Goal: Transaction & Acquisition: Book appointment/travel/reservation

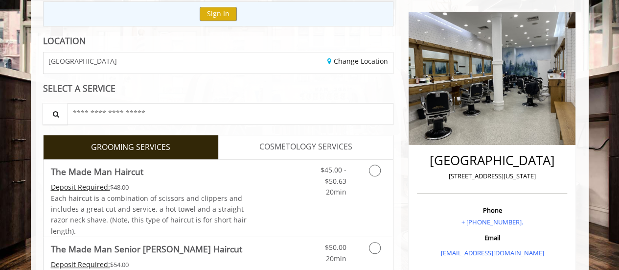
scroll to position [108, 0]
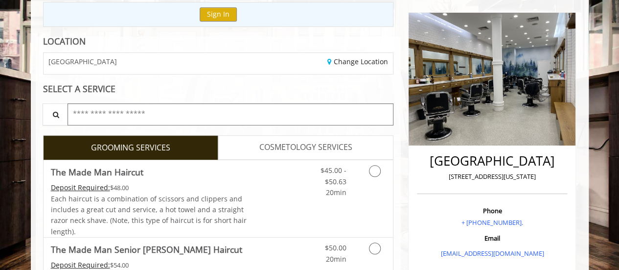
click at [205, 112] on input "text" at bounding box center [231, 114] width 326 height 22
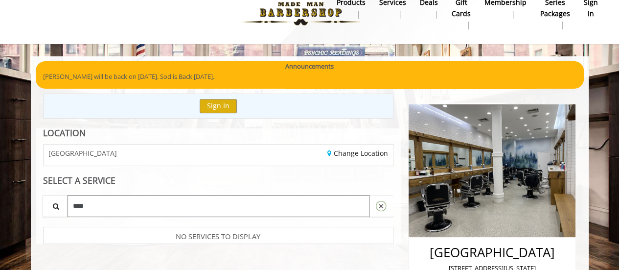
scroll to position [0, 0]
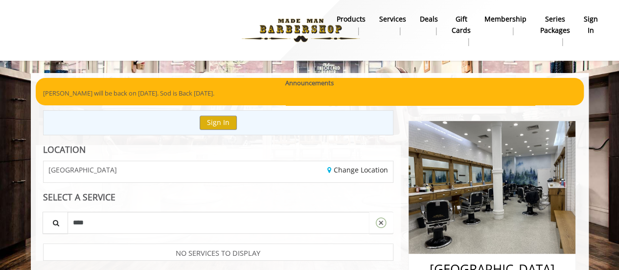
click at [187, 179] on div "[GEOGRAPHIC_DATA]" at bounding box center [127, 171] width 182 height 21
click at [175, 222] on input "****" at bounding box center [219, 222] width 303 height 22
type input "*"
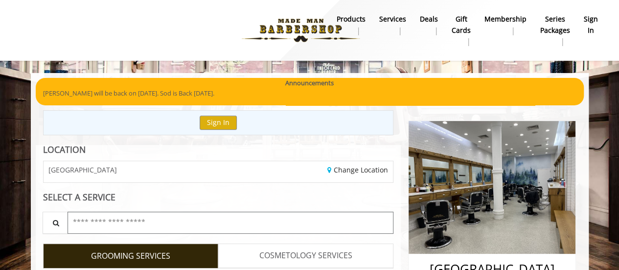
scroll to position [1, 0]
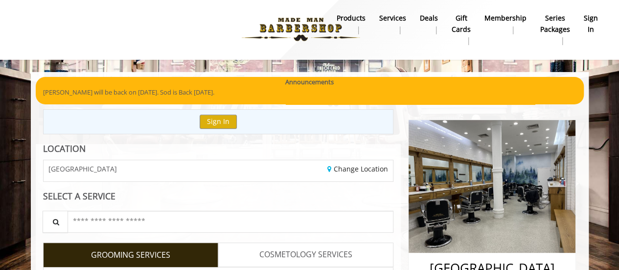
click at [389, 16] on b "Services" at bounding box center [392, 18] width 27 height 11
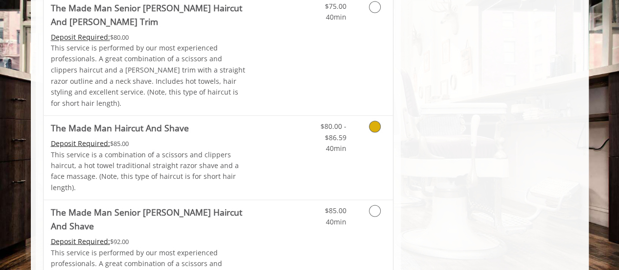
scroll to position [850, 0]
click at [291, 201] on link "Discounted Price" at bounding box center [276, 249] width 58 height 97
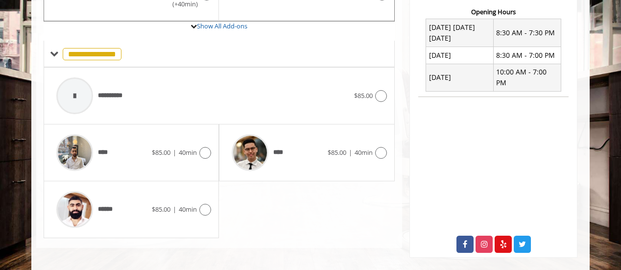
scroll to position [378, 0]
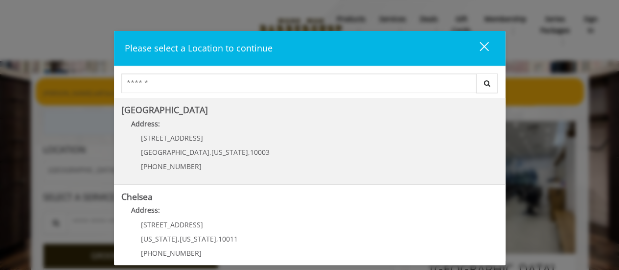
click at [302, 156] on Village "Greenwich Village Address: 60 E 8th St Manhattan , New York , 10003 (212) 598-1…" at bounding box center [309, 140] width 377 height 71
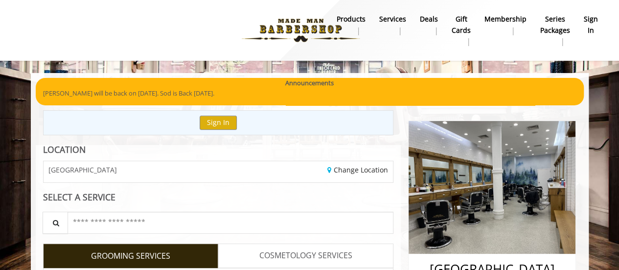
scroll to position [194, 0]
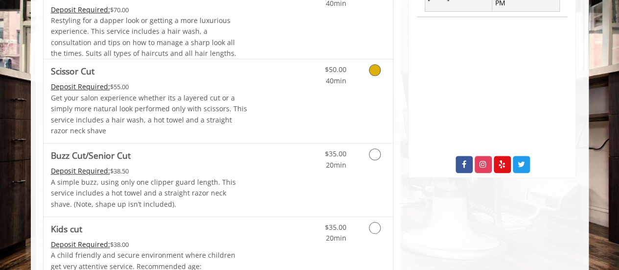
click at [191, 99] on p "Get your salon experience whether its a layered cut or a simply more natural lo…" at bounding box center [149, 115] width 197 height 44
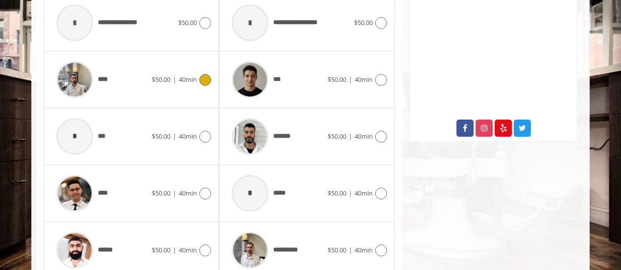
scroll to position [591, 0]
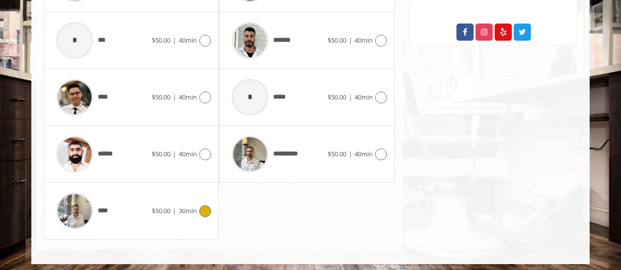
click at [202, 211] on icon at bounding box center [205, 211] width 12 height 12
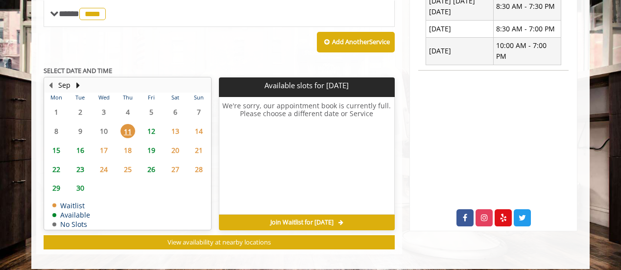
scroll to position [409, 0]
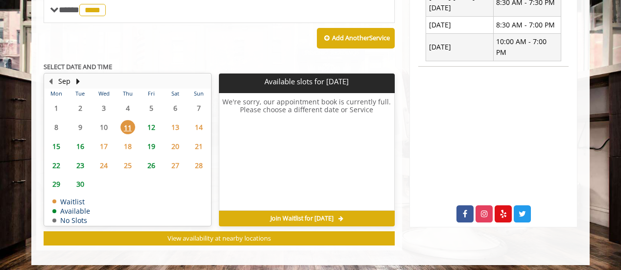
click at [152, 123] on span "12" at bounding box center [151, 127] width 15 height 14
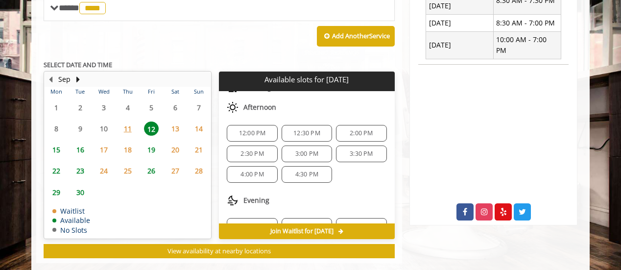
scroll to position [87, 0]
click at [260, 133] on span "12:00 PM" at bounding box center [252, 133] width 27 height 8
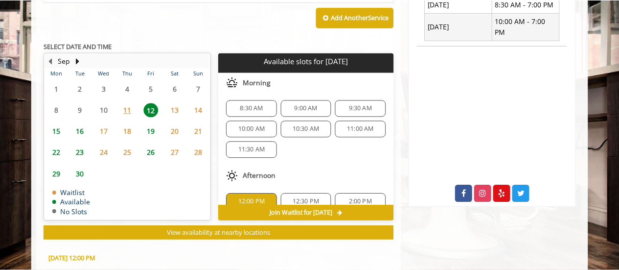
scroll to position [0, 0]
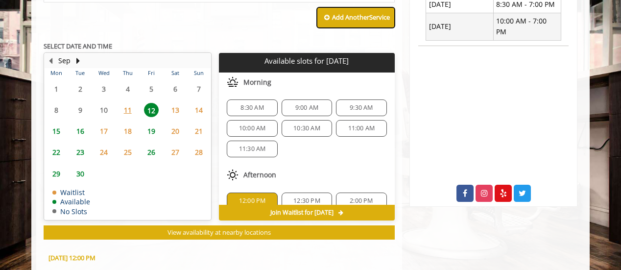
click at [354, 20] on button "Add Another Service" at bounding box center [356, 17] width 78 height 21
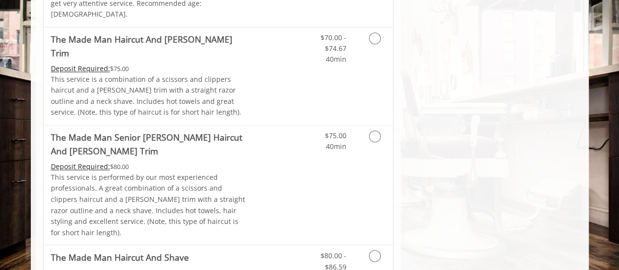
scroll to position [722, 0]
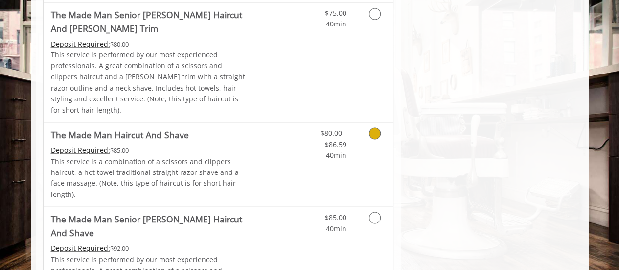
click at [350, 122] on div "$80.00 - $86.59 40min" at bounding box center [325, 141] width 55 height 38
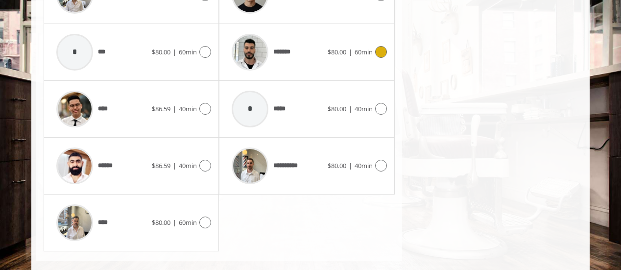
scroll to position [710, 0]
click at [203, 217] on icon at bounding box center [205, 223] width 12 height 12
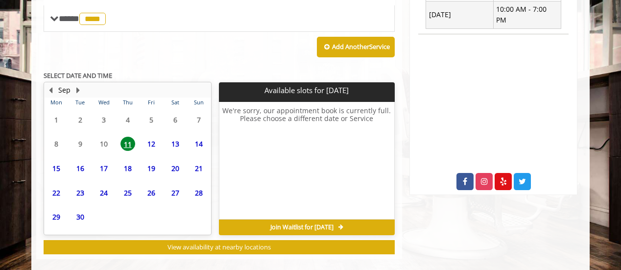
scroll to position [523, 0]
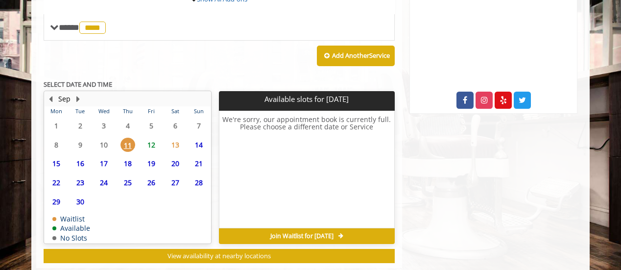
click at [176, 138] on span "13" at bounding box center [175, 145] width 15 height 14
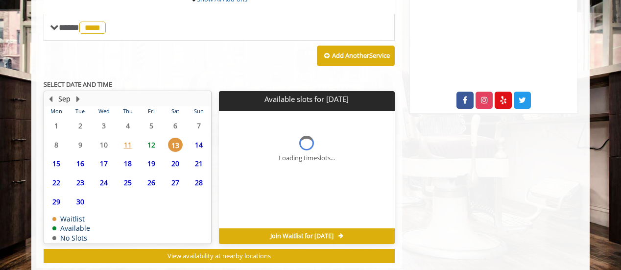
scroll to position [531, 0]
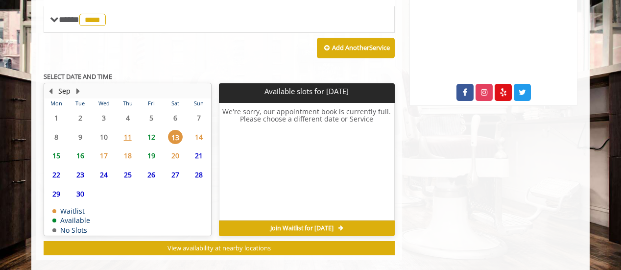
click at [156, 130] on span "12" at bounding box center [151, 137] width 15 height 14
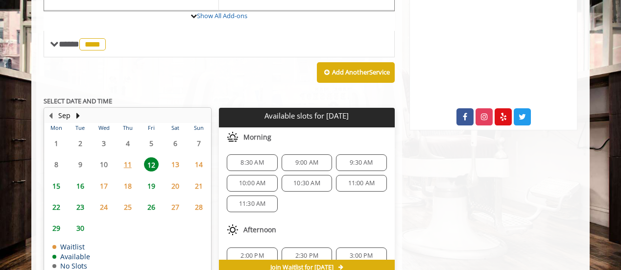
scroll to position [20, 0]
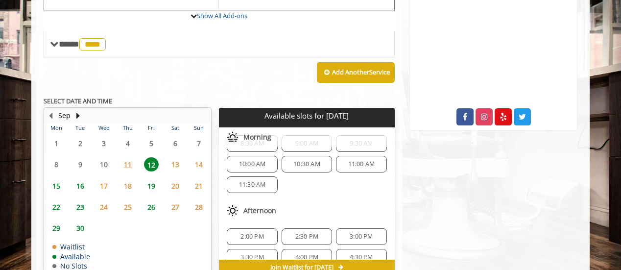
click at [266, 181] on span "11:30 AM" at bounding box center [252, 185] width 42 height 8
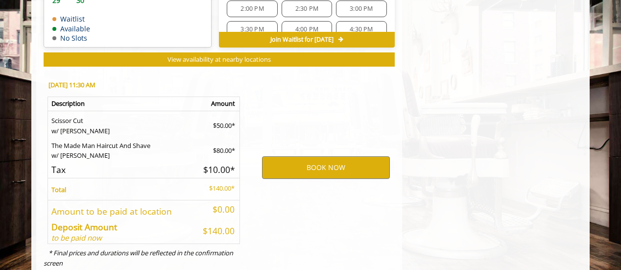
scroll to position [746, 0]
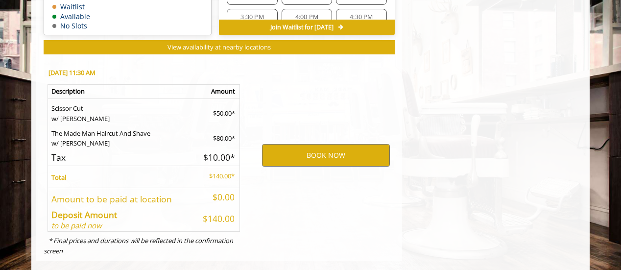
click at [202, 98] on td "$50.00*" at bounding box center [217, 110] width 46 height 25
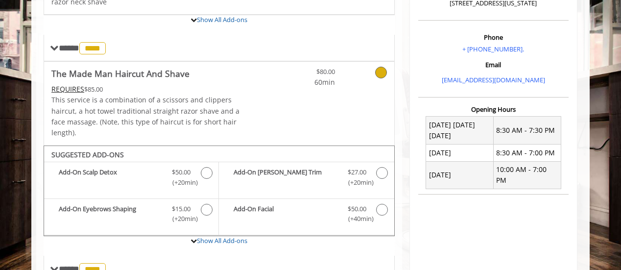
scroll to position [259, 0]
